Goal: Browse casually

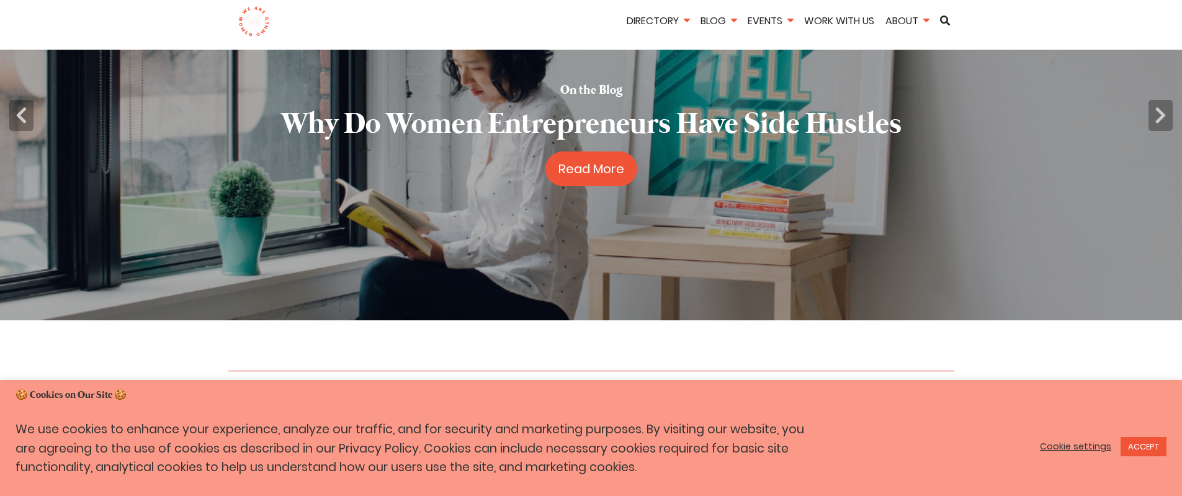
scroll to position [223, 0]
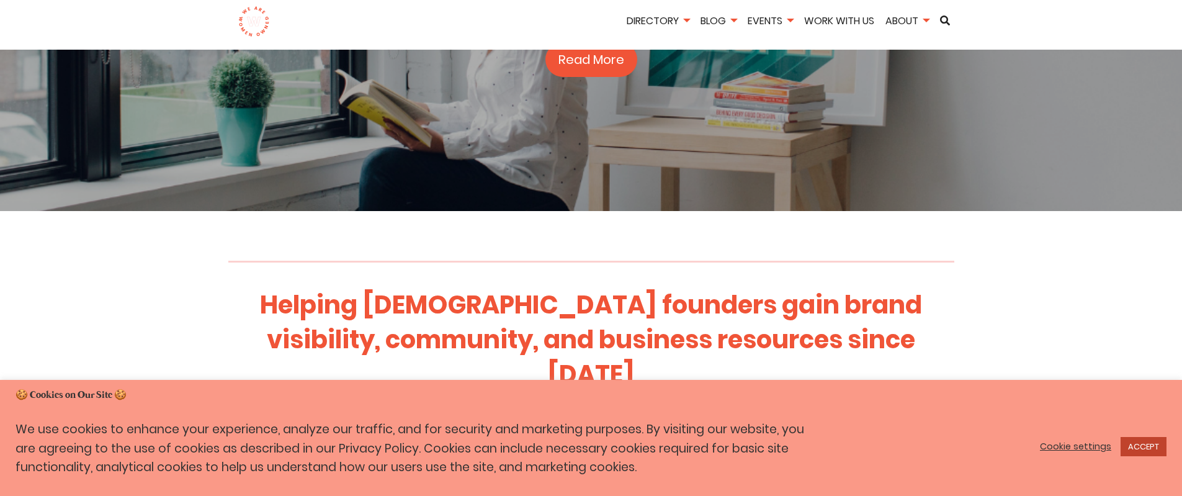
click at [1149, 444] on link "ACCEPT" at bounding box center [1143, 446] width 46 height 19
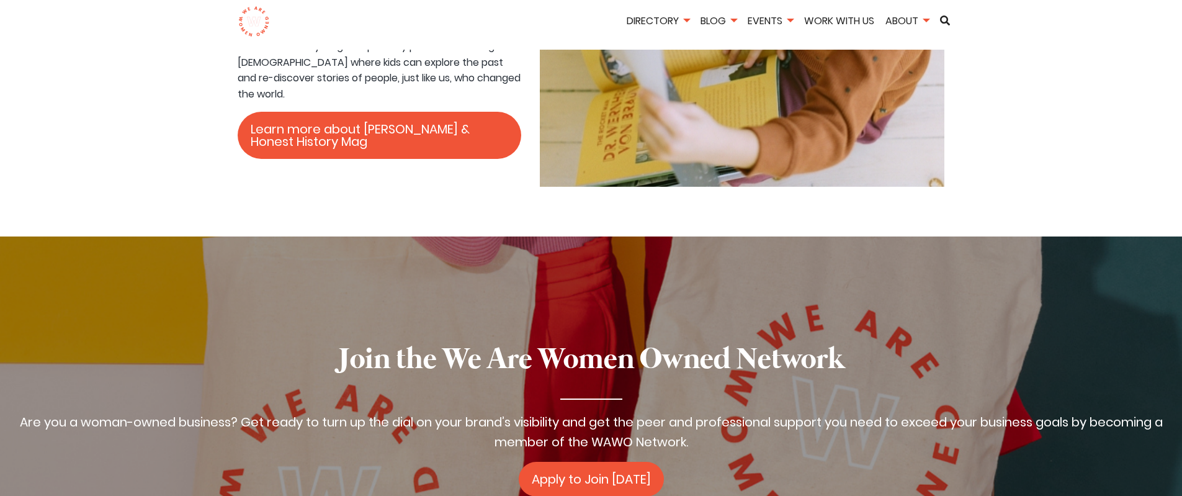
scroll to position [1861, 0]
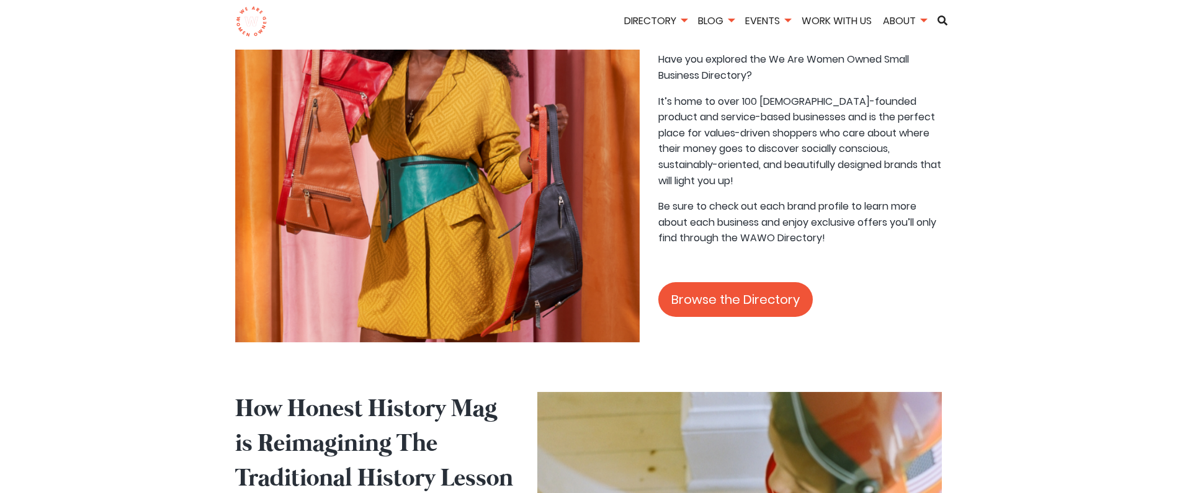
scroll to position [1340, 0]
